Goal: Understand site structure: Grasp the organization and layout of the website

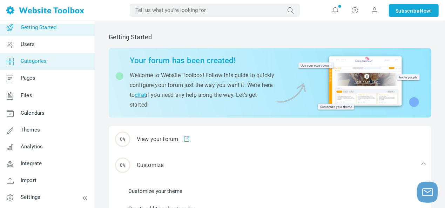
scroll to position [35, 0]
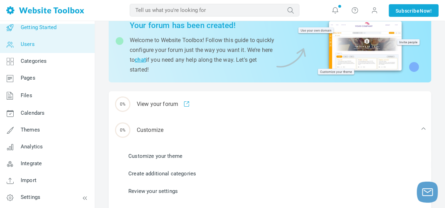
click at [43, 47] on link "Users" at bounding box center [47, 44] width 95 height 17
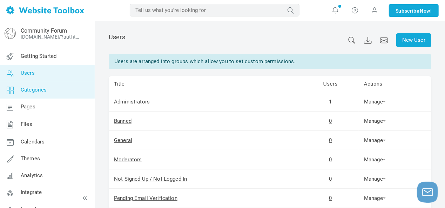
click at [42, 91] on span "Categories" at bounding box center [34, 90] width 26 height 6
